Goal: Information Seeking & Learning: Check status

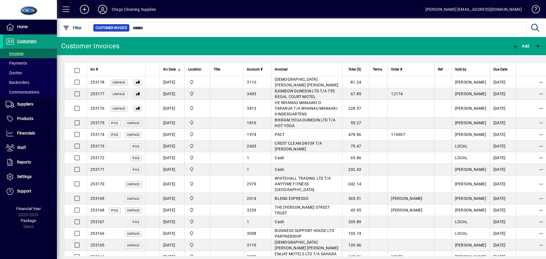
drag, startPoint x: 30, startPoint y: 39, endPoint x: 57, endPoint y: 37, distance: 27.1
click at [30, 39] on span "Customers" at bounding box center [26, 41] width 19 height 5
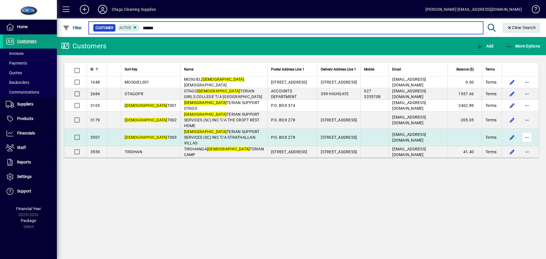
type input "******"
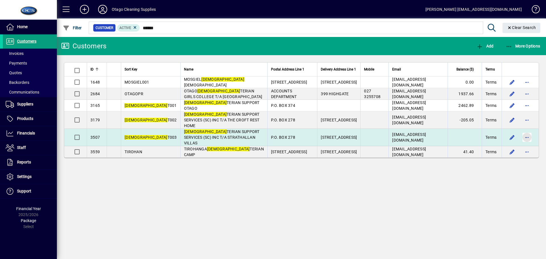
click at [528, 130] on span "button" at bounding box center [527, 137] width 14 height 14
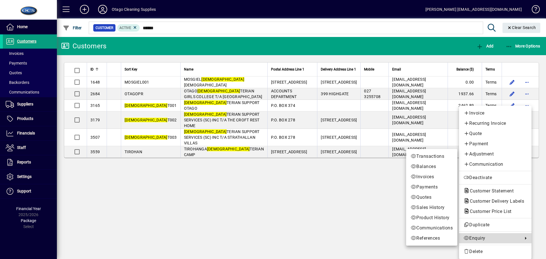
click at [478, 236] on span "Enquiry" at bounding box center [491, 238] width 57 height 7
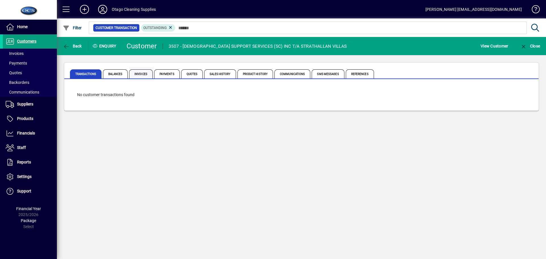
click at [145, 72] on span "Invoices" at bounding box center [141, 73] width 24 height 9
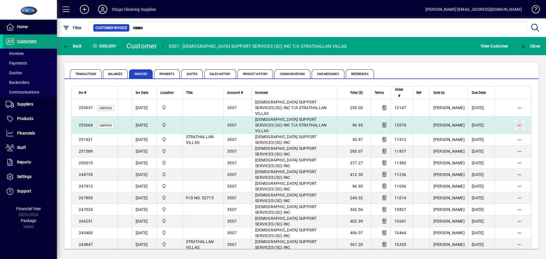
click at [516, 118] on span "button" at bounding box center [519, 125] width 14 height 14
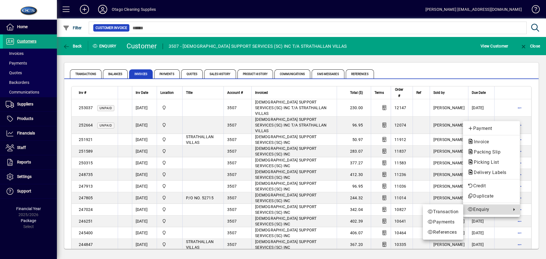
click at [483, 209] on span "Enquiry" at bounding box center [487, 209] width 41 height 7
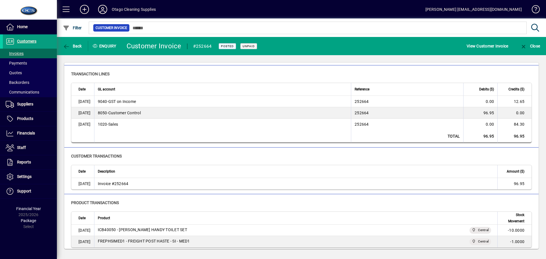
scroll to position [60, 0]
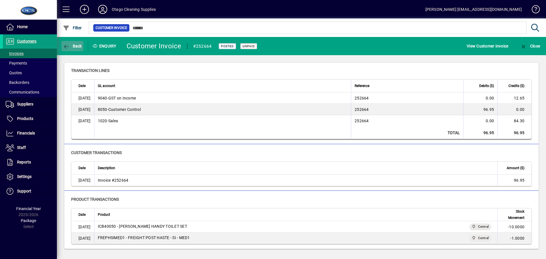
click at [63, 44] on icon "button" at bounding box center [66, 47] width 7 height 6
